Goal: Obtain resource: Obtain resource

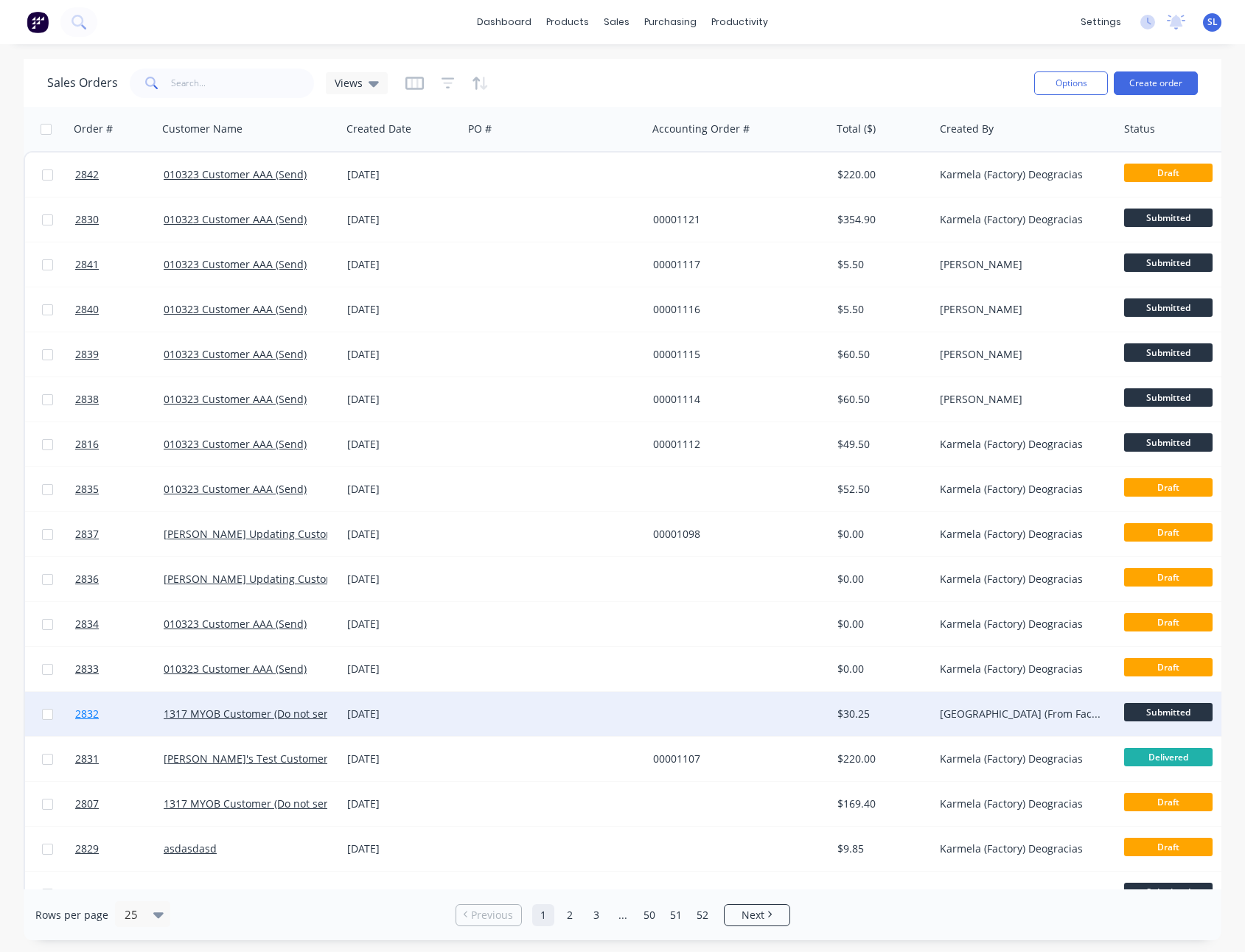
click at [90, 722] on link "2832" at bounding box center [119, 714] width 89 height 44
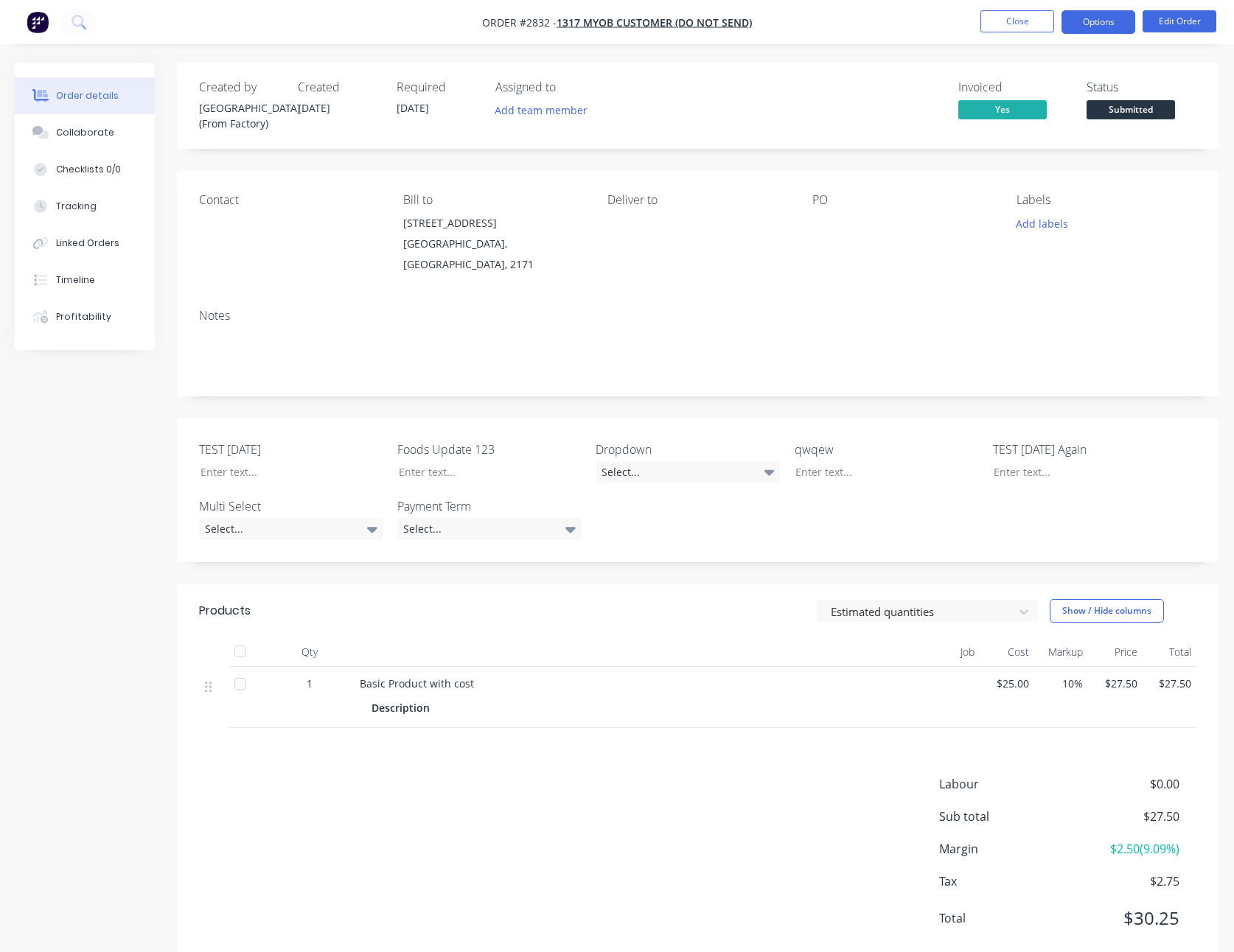
click at [1103, 21] on button "Options" at bounding box center [1097, 22] width 73 height 23
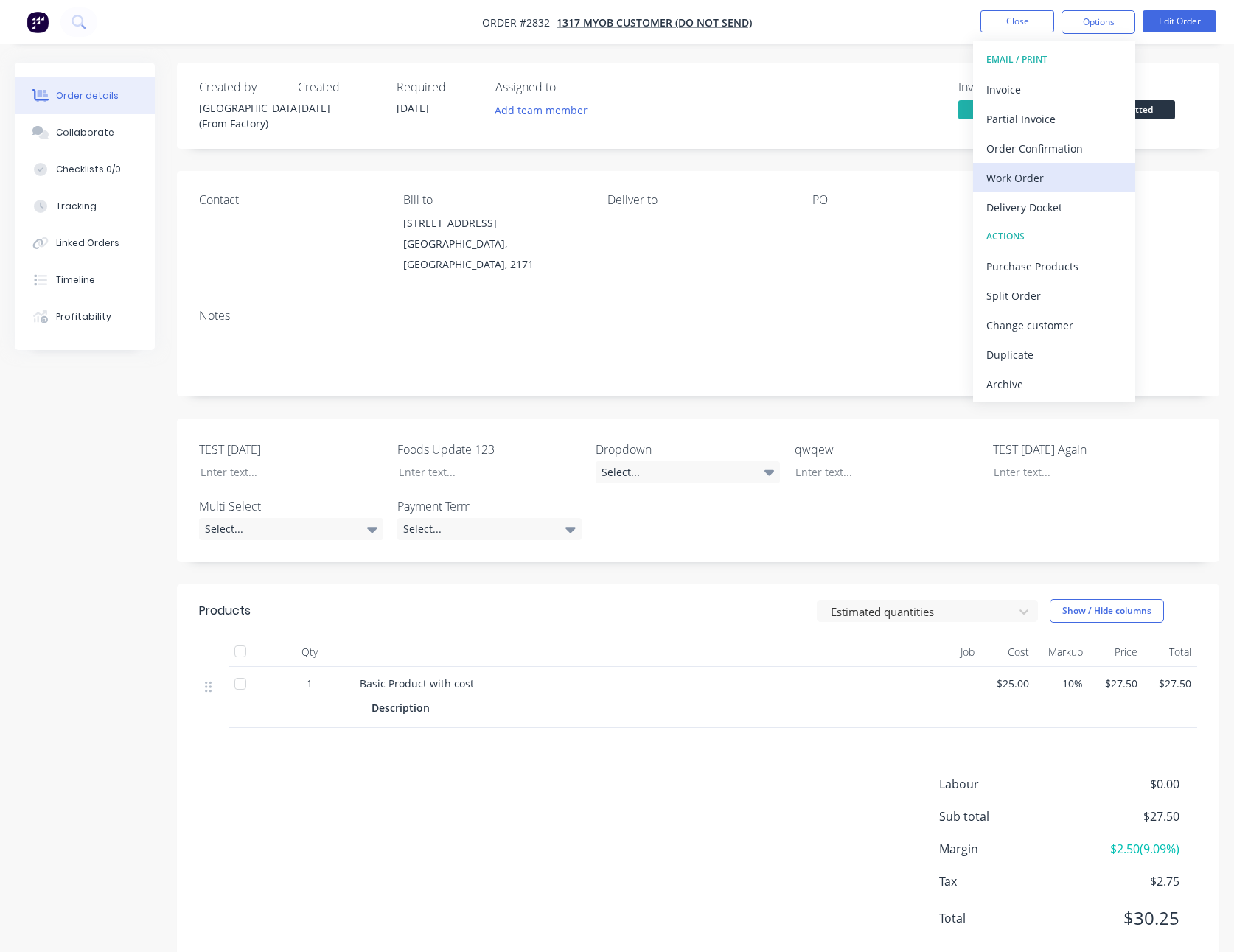
click at [1033, 180] on div "Work Order" at bounding box center [1054, 178] width 135 height 22
drag, startPoint x: 1024, startPoint y: 115, endPoint x: 1046, endPoint y: 163, distance: 52.8
click at [1046, 163] on div "WORK ORDER Back With pricing Without pricing Custom" at bounding box center [1054, 118] width 162 height 155
click at [1033, 176] on div "Custom" at bounding box center [1054, 178] width 135 height 22
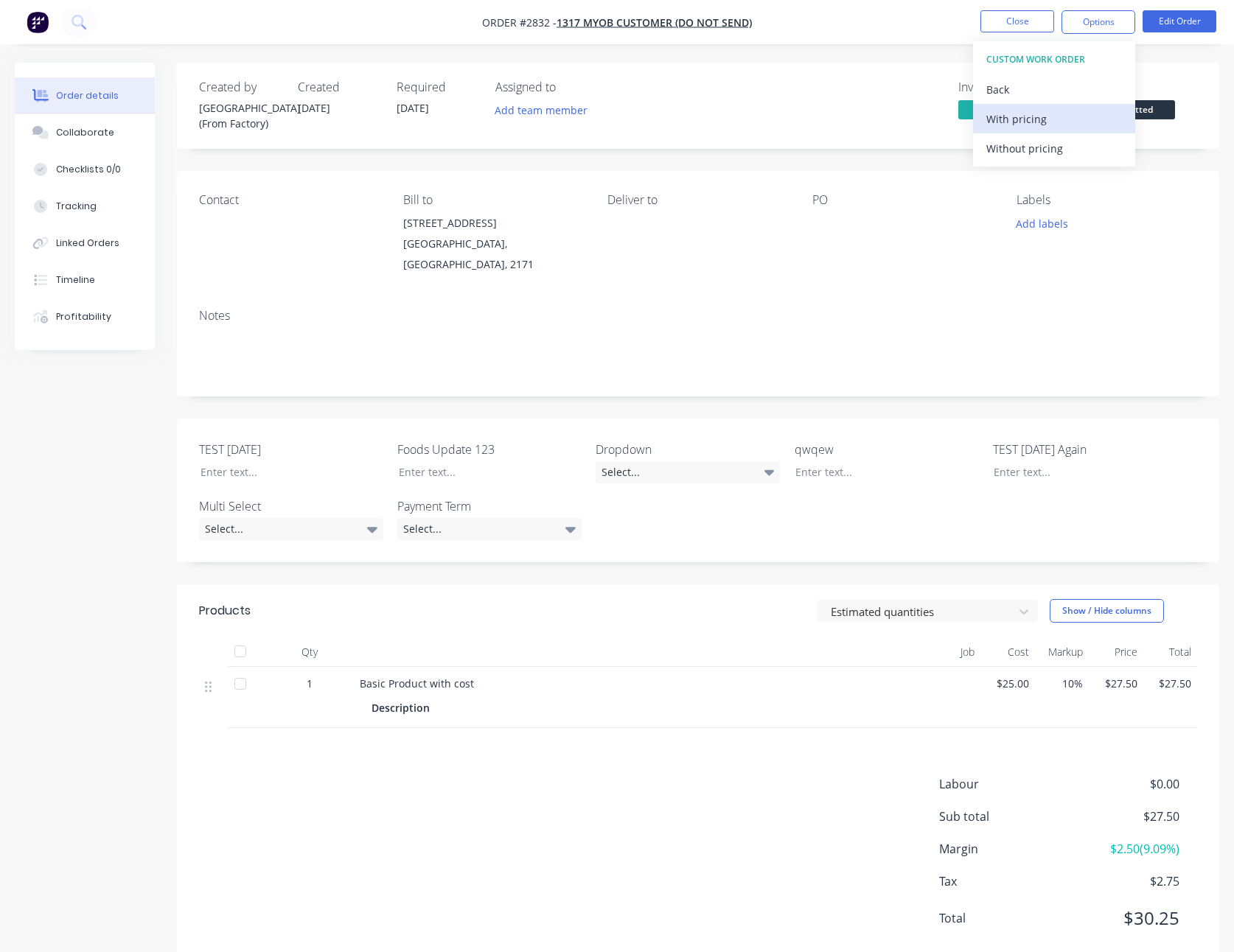
click at [1032, 123] on div "With pricing" at bounding box center [1054, 118] width 135 height 22
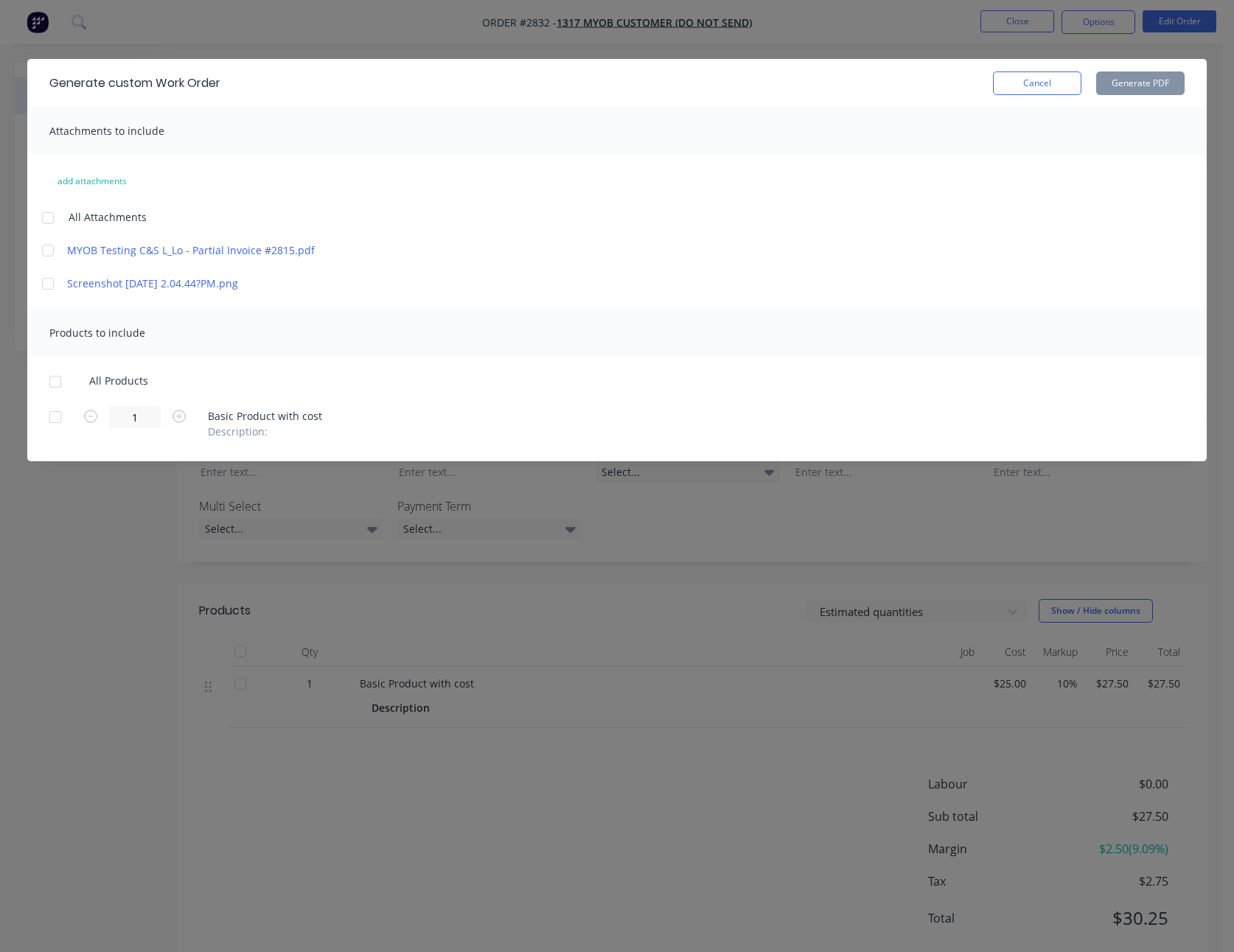
click at [52, 215] on div at bounding box center [48, 218] width 30 height 30
click at [61, 381] on div at bounding box center [55, 382] width 30 height 30
click at [1129, 89] on button "Generate PDF" at bounding box center [1140, 83] width 89 height 23
click at [1046, 77] on button "Cancel" at bounding box center [1037, 83] width 89 height 23
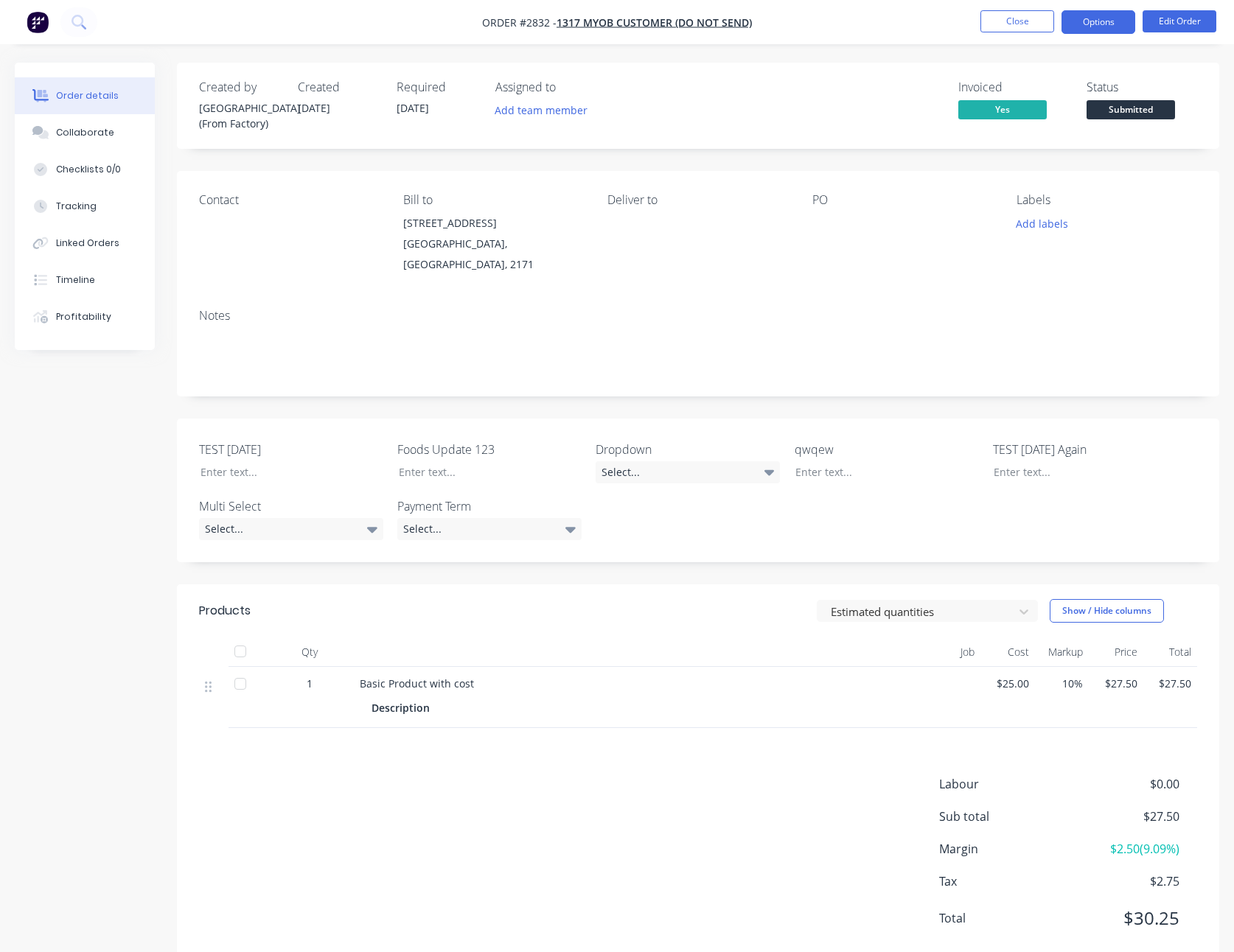
click at [1080, 27] on button "Options" at bounding box center [1097, 22] width 73 height 23
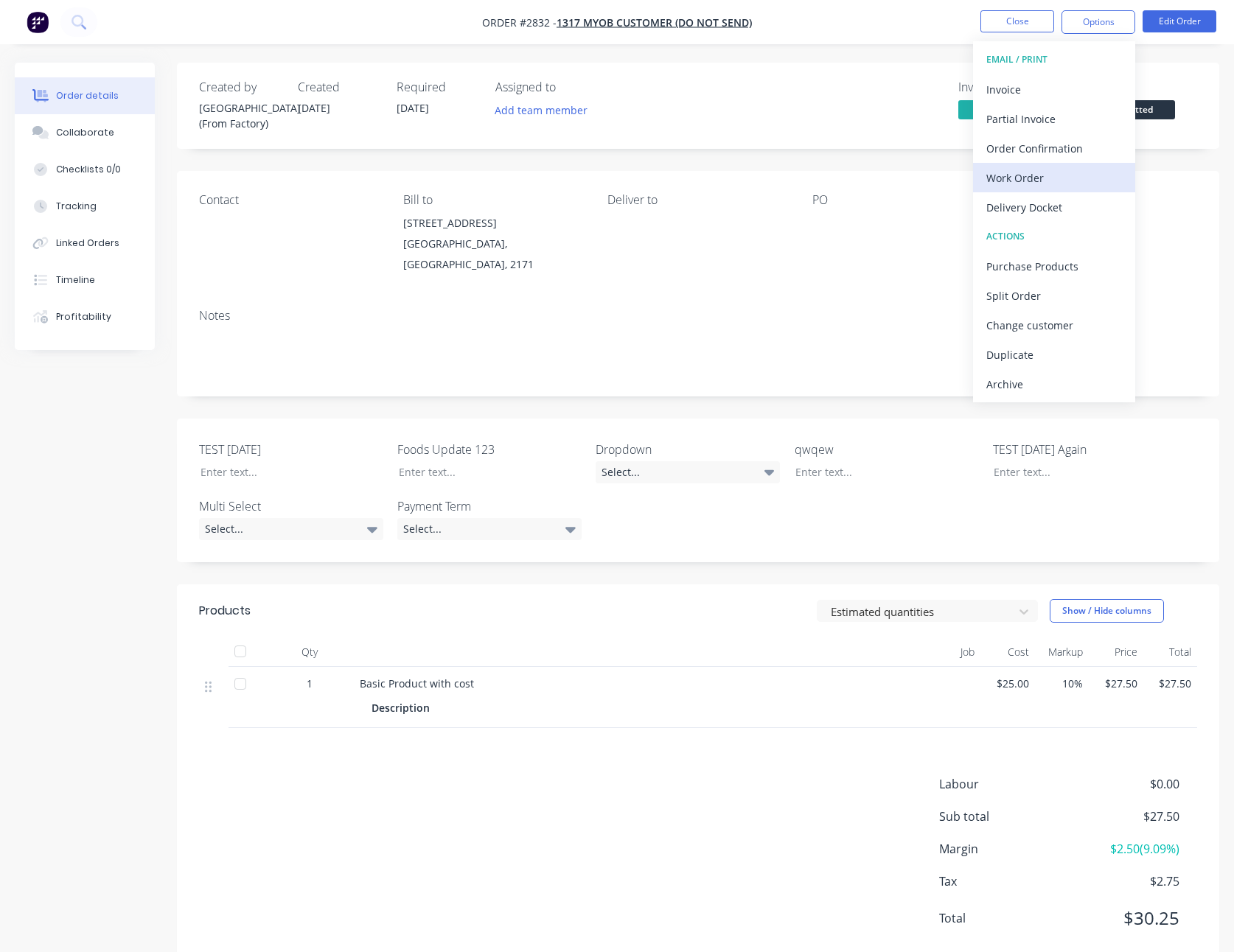
click at [1036, 179] on div "Work Order" at bounding box center [1054, 178] width 135 height 22
click at [1034, 178] on div "Custom" at bounding box center [1054, 178] width 135 height 22
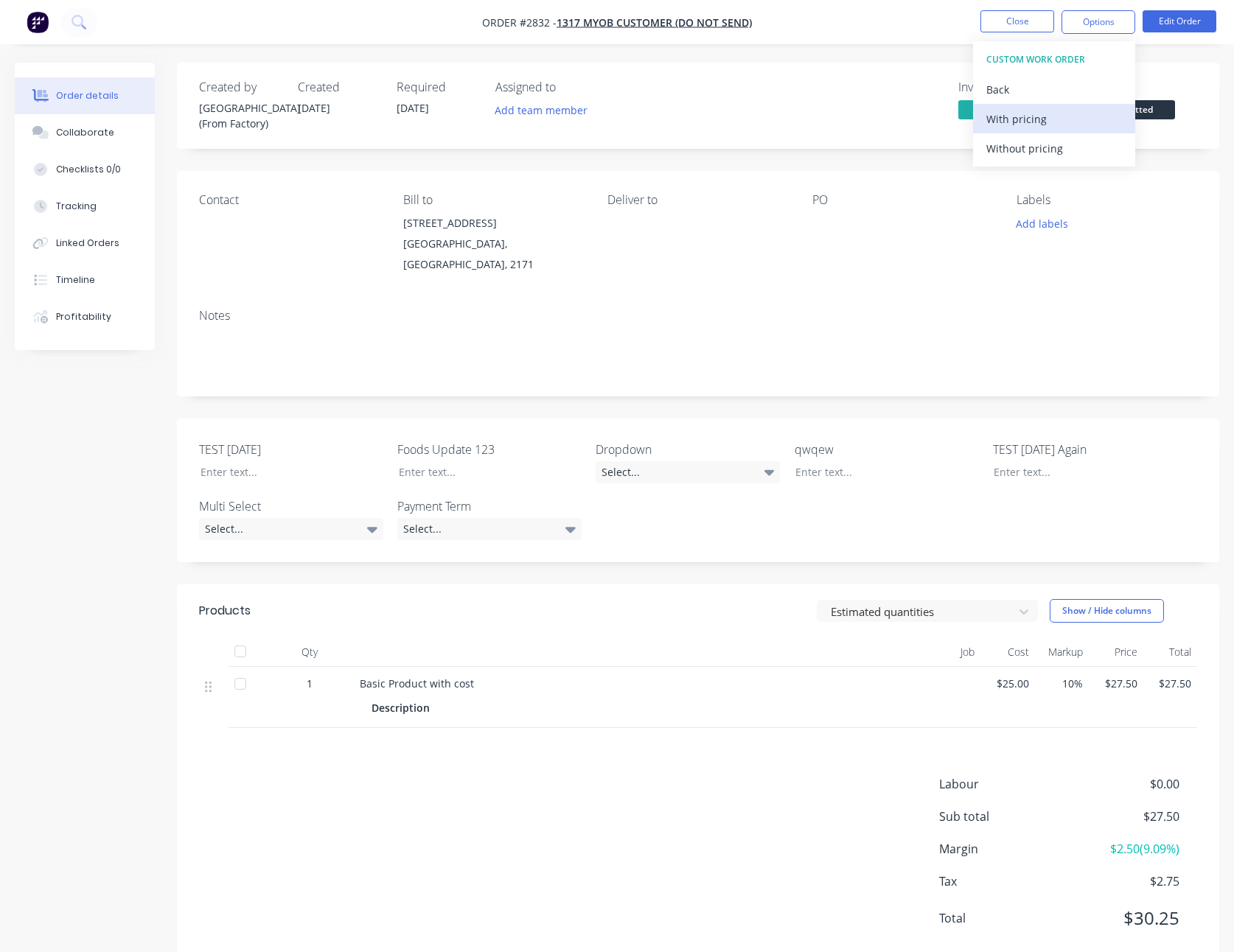
click at [1022, 123] on div "With pricing" at bounding box center [1054, 118] width 135 height 22
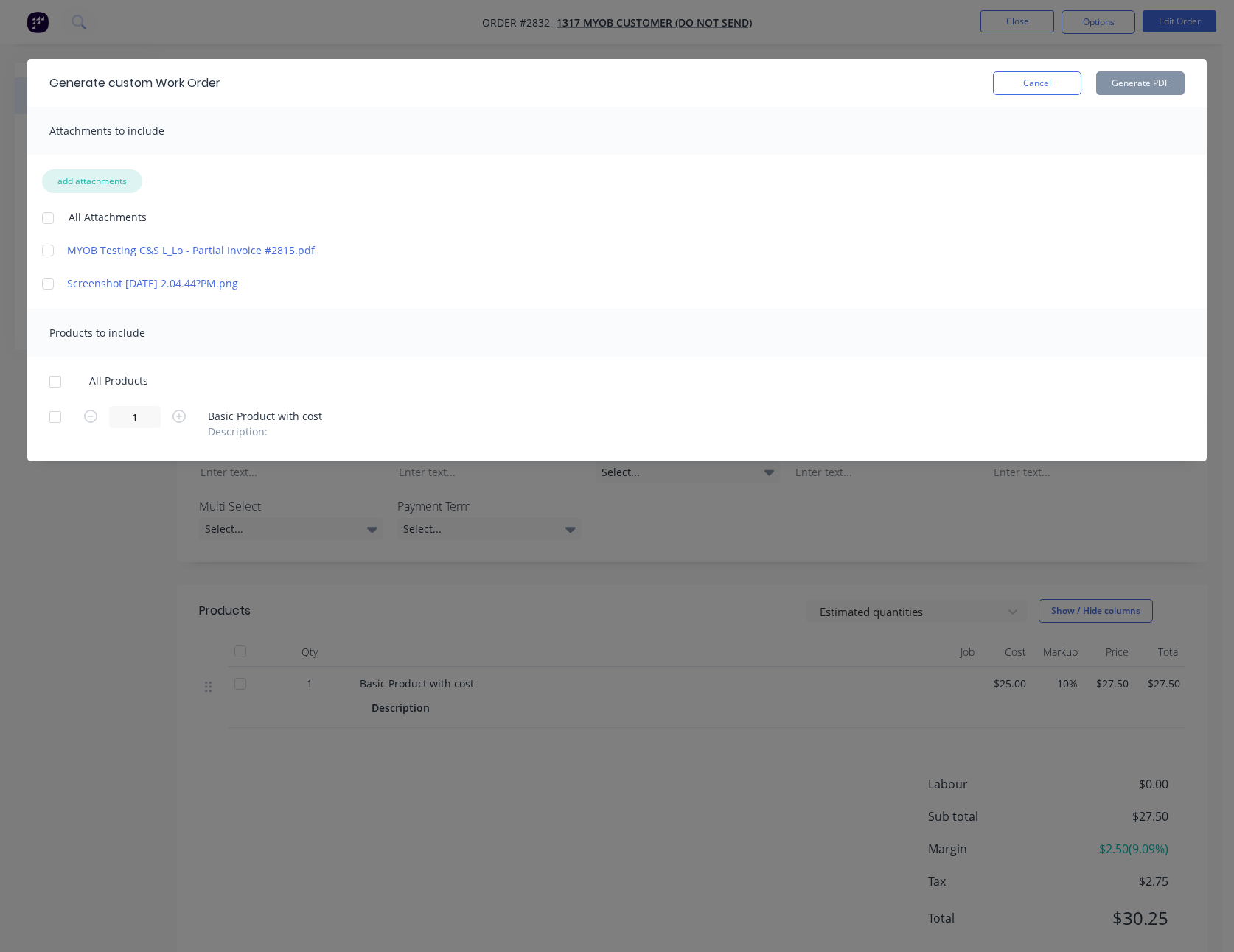
click at [100, 174] on button "add attachments" at bounding box center [92, 180] width 100 height 23
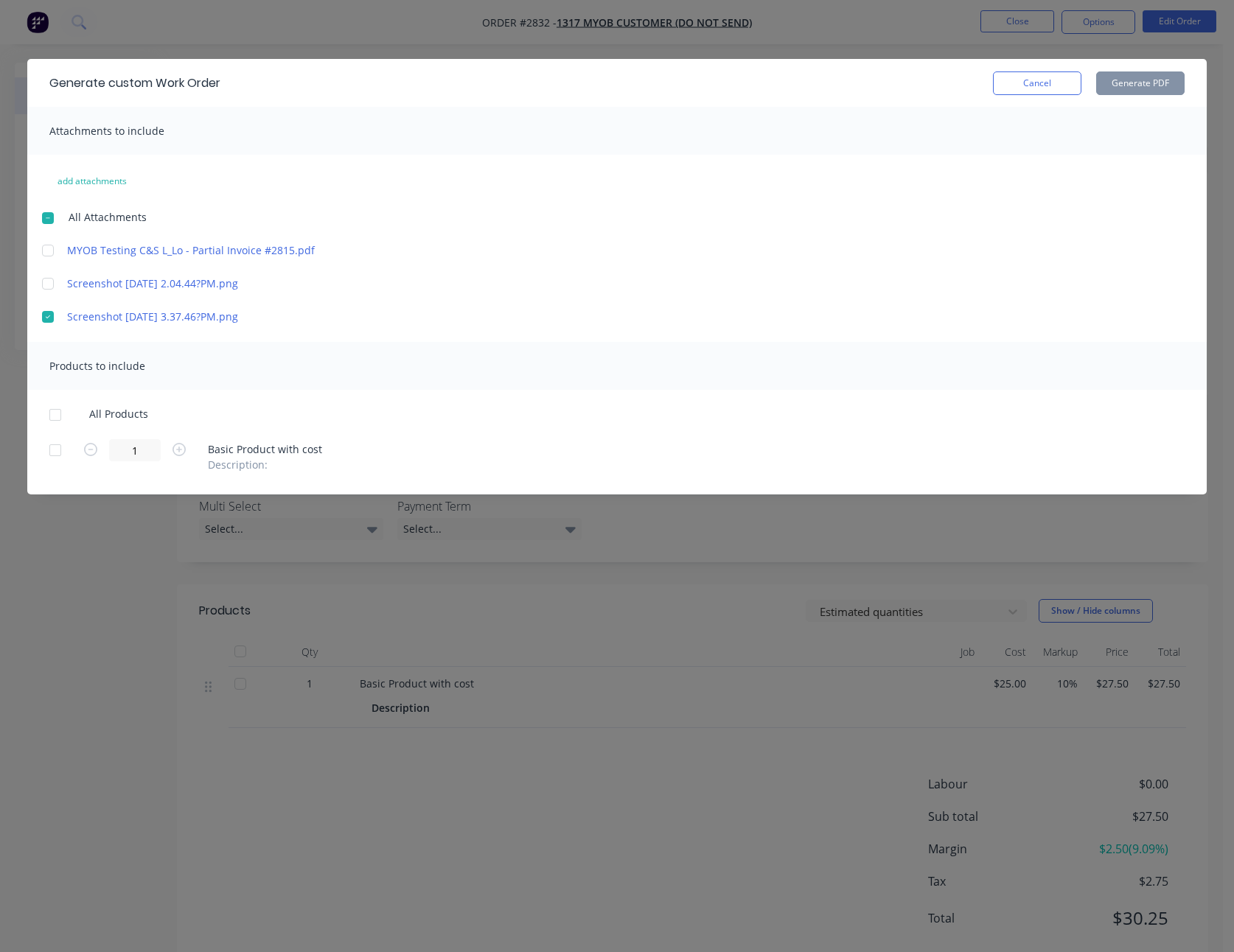
click at [52, 409] on div at bounding box center [55, 415] width 30 height 30
click at [1129, 67] on div "Generate custom Work Order Cancel Generate PDF" at bounding box center [617, 82] width 1179 height 48
click at [1129, 81] on button "Generate PDF" at bounding box center [1140, 83] width 89 height 23
click at [48, 282] on div at bounding box center [48, 284] width 30 height 30
click at [58, 445] on div at bounding box center [55, 450] width 30 height 30
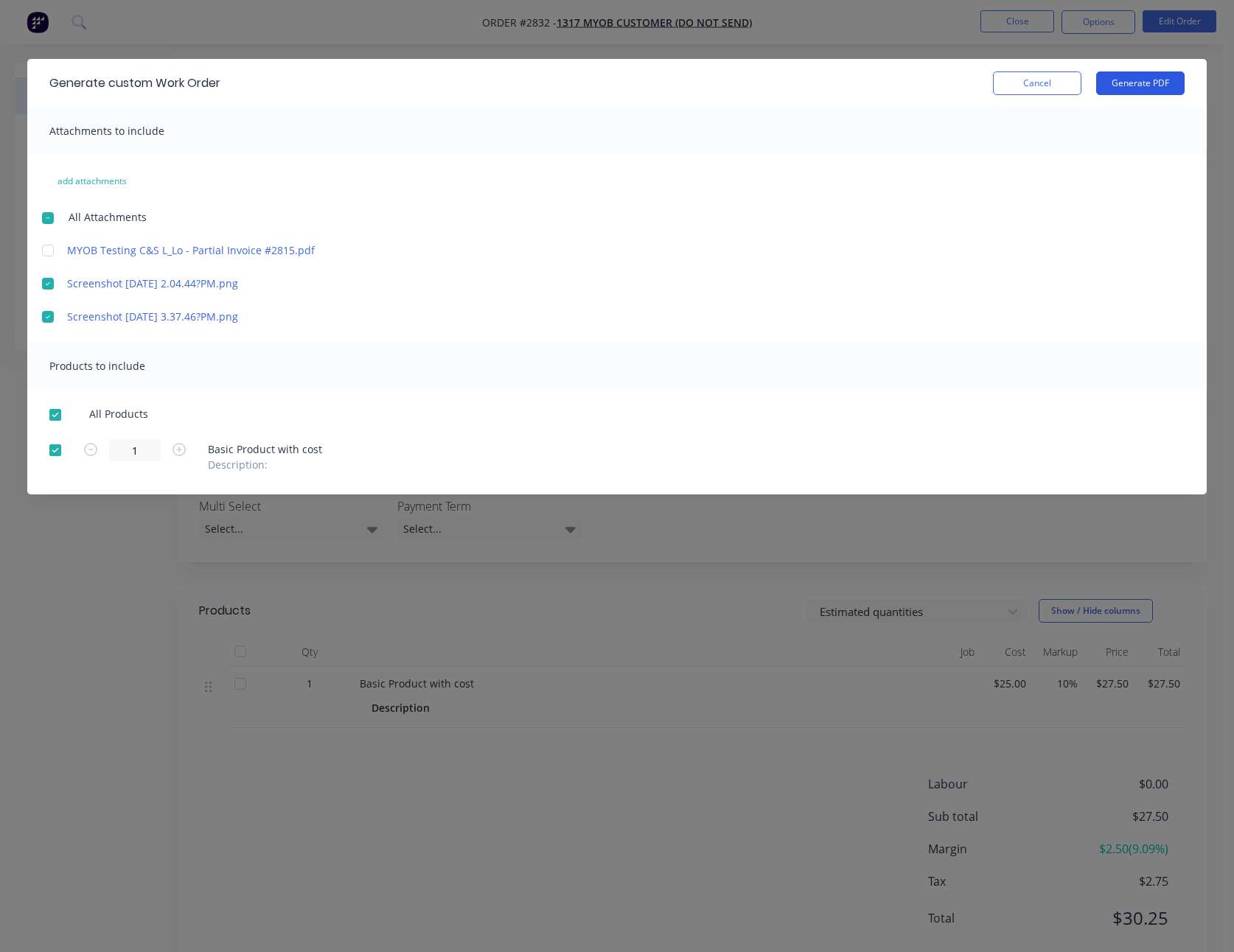
click at [1128, 89] on button "Generate PDF" at bounding box center [1140, 83] width 89 height 23
click at [1012, 97] on div "Generate custom Work Order Cancel Generate PDF" at bounding box center [617, 82] width 1179 height 48
click at [1017, 91] on button "Cancel" at bounding box center [1037, 83] width 89 height 23
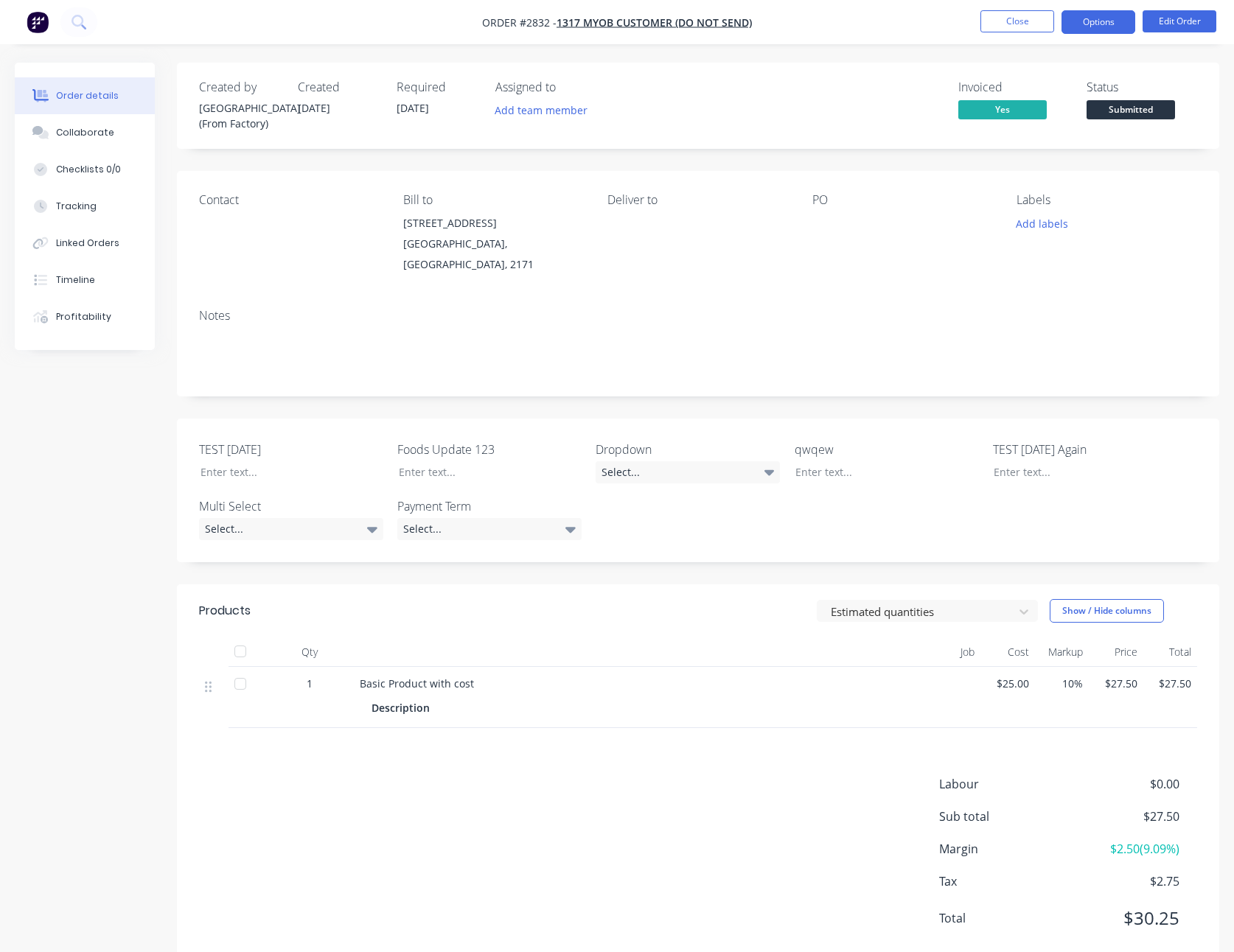
click at [1104, 23] on button "Options" at bounding box center [1097, 22] width 73 height 23
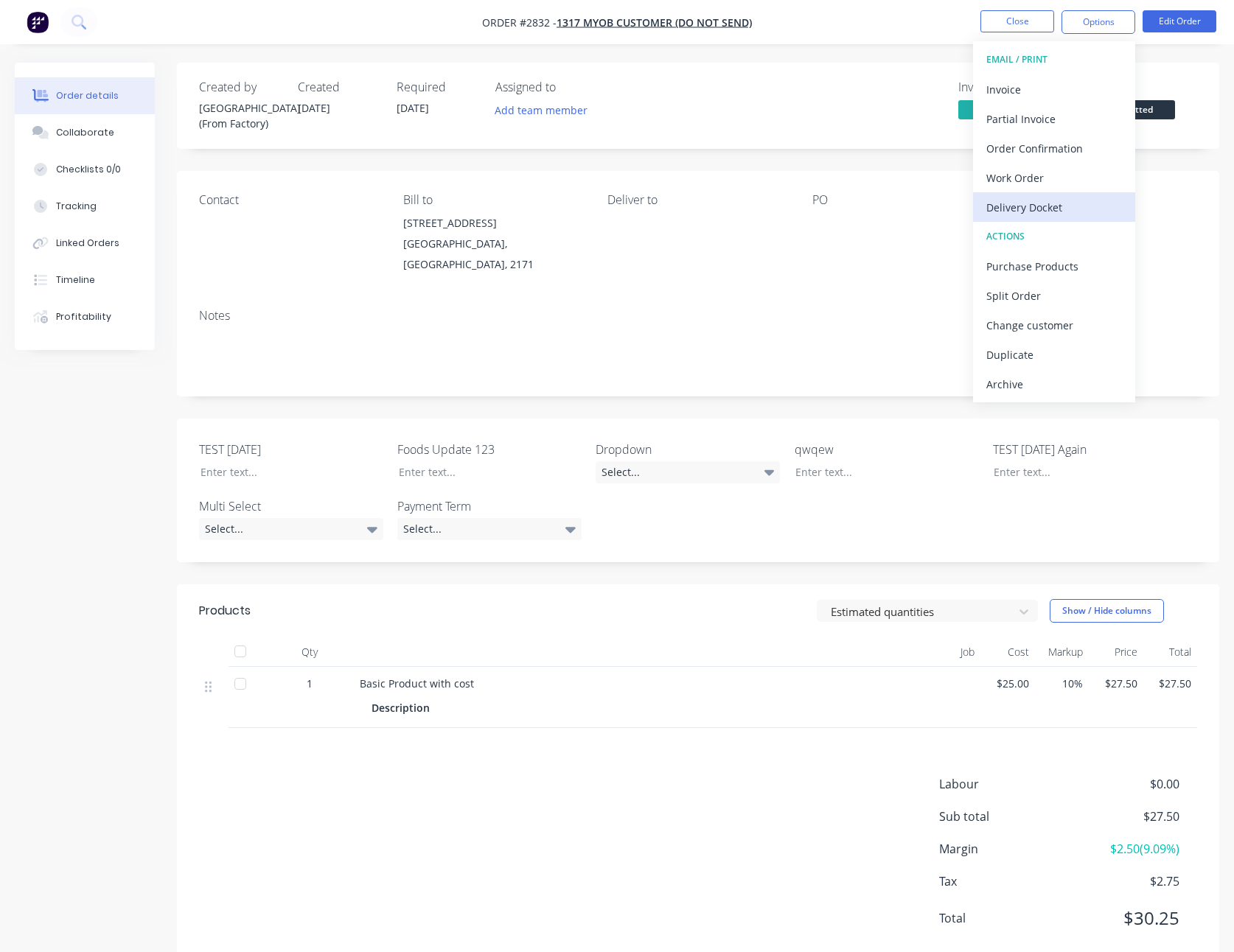
click at [1017, 202] on div "Delivery Docket" at bounding box center [1054, 207] width 135 height 22
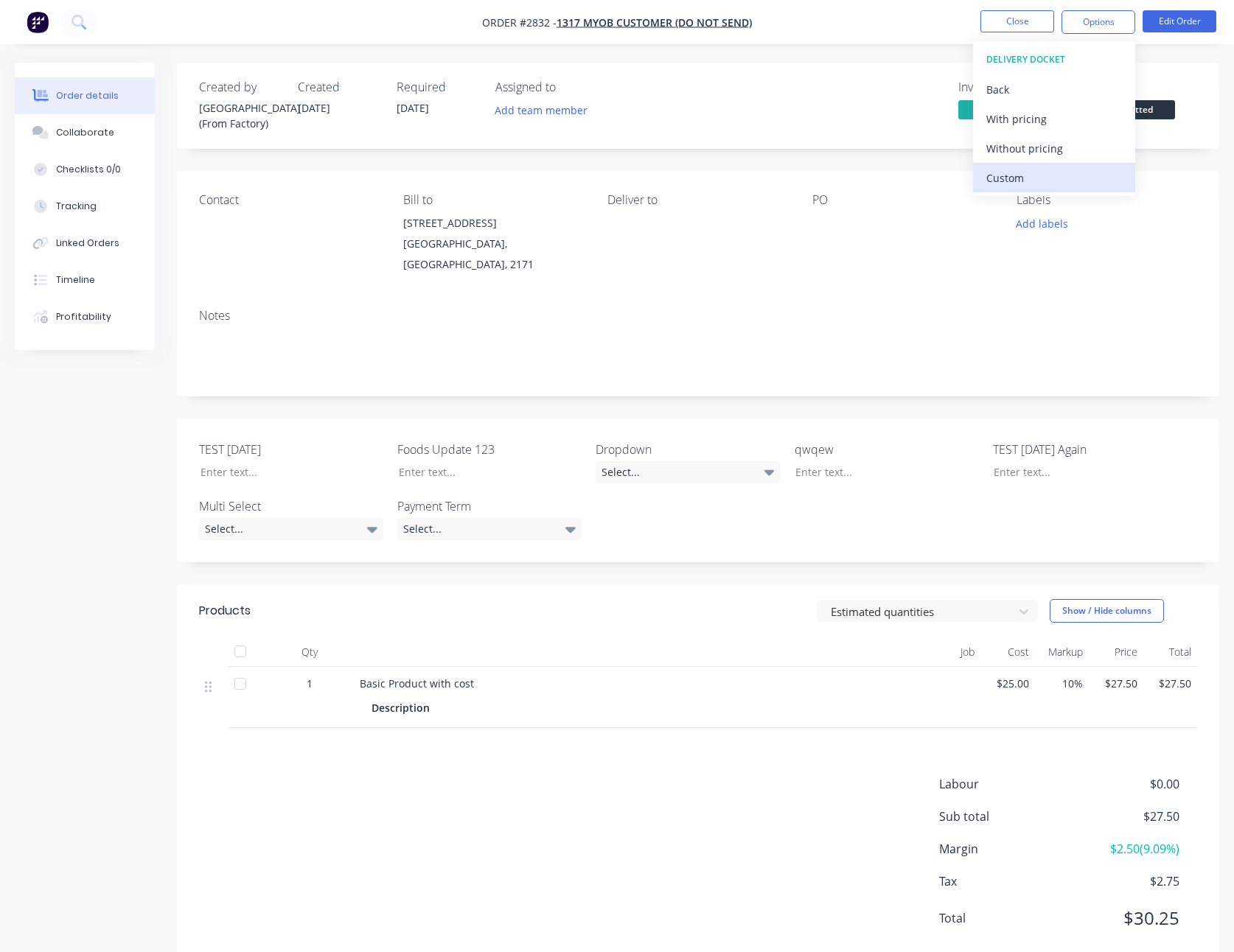
click at [1017, 183] on div "Custom" at bounding box center [1054, 178] width 135 height 22
click at [1012, 124] on div "With pricing" at bounding box center [1054, 118] width 135 height 22
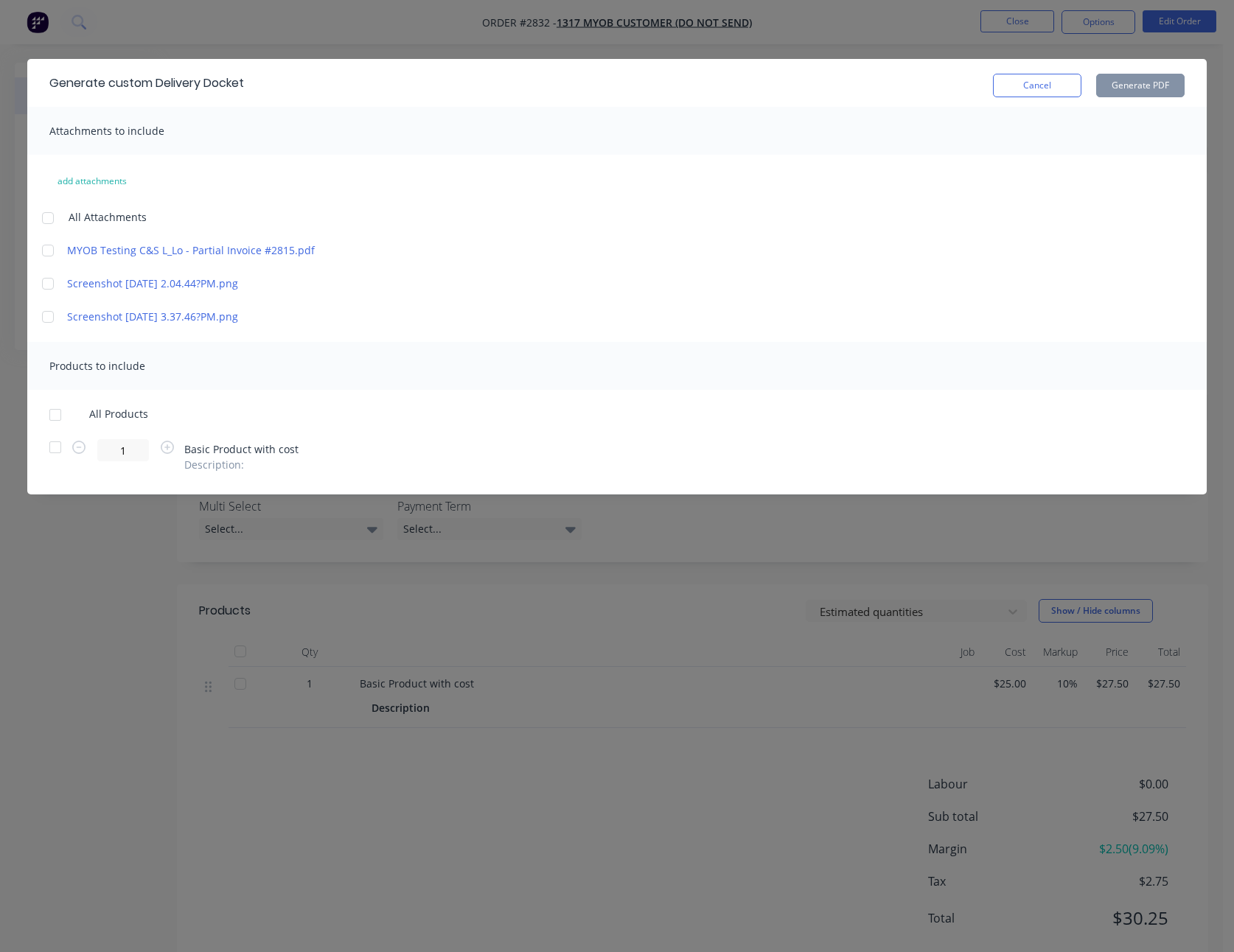
click at [53, 243] on div at bounding box center [48, 250] width 30 height 30
click at [53, 417] on div at bounding box center [55, 415] width 30 height 30
click at [1121, 85] on button "Generate PDF" at bounding box center [1140, 85] width 89 height 23
click at [48, 250] on div at bounding box center [48, 250] width 30 height 30
click at [44, 223] on div at bounding box center [48, 218] width 30 height 30
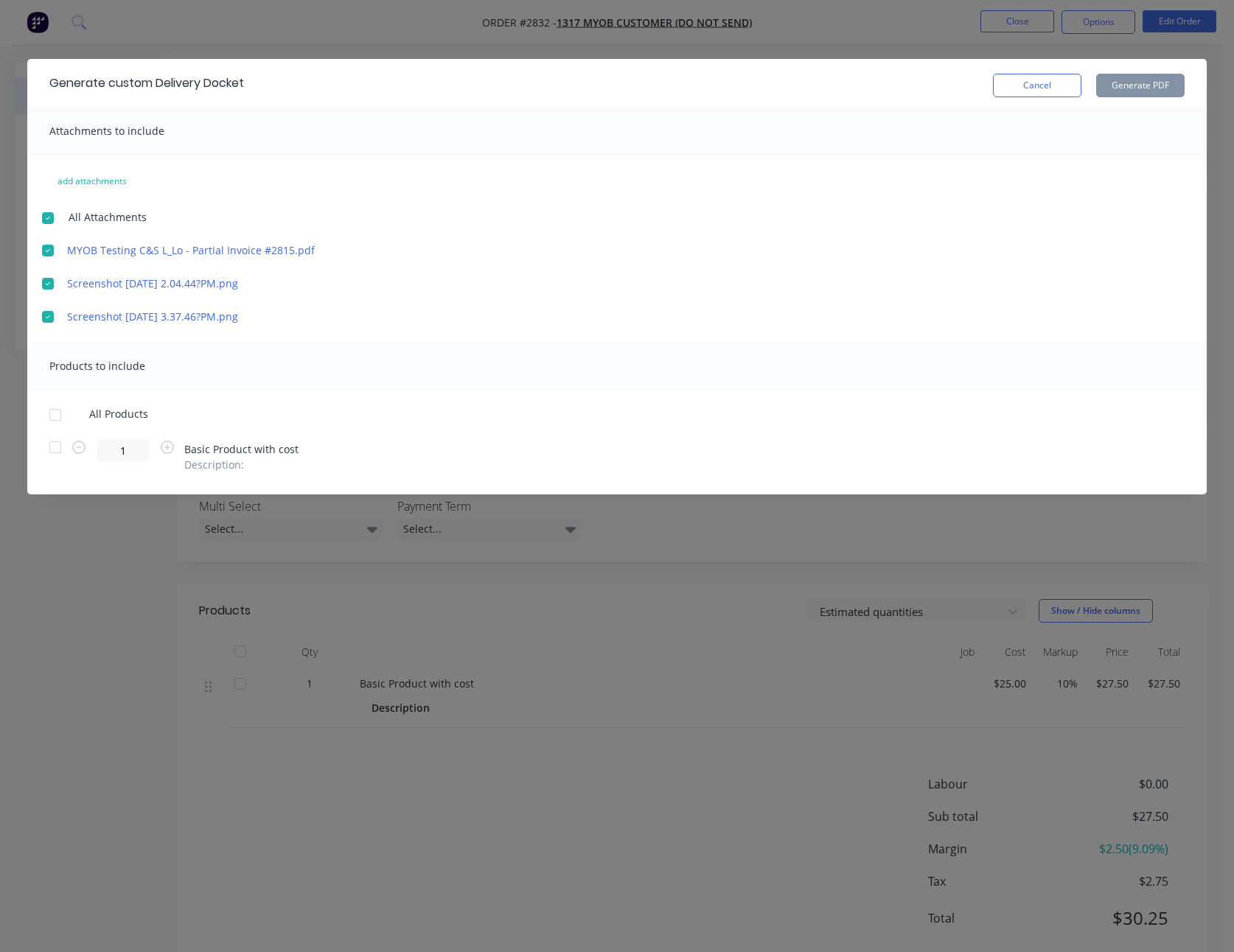
click at [48, 255] on div at bounding box center [48, 250] width 30 height 30
click at [53, 419] on div at bounding box center [55, 415] width 30 height 30
click at [1156, 69] on div "Cancel Generate PDF" at bounding box center [1088, 83] width 192 height 29
click at [1156, 75] on button "Generate PDF" at bounding box center [1140, 85] width 89 height 23
